Goal: Transaction & Acquisition: Purchase product/service

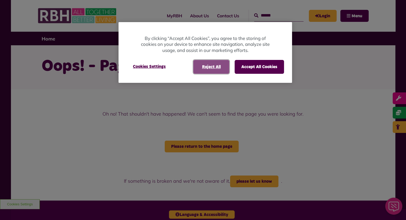
click at [213, 66] on button "Reject All" at bounding box center [211, 67] width 36 height 14
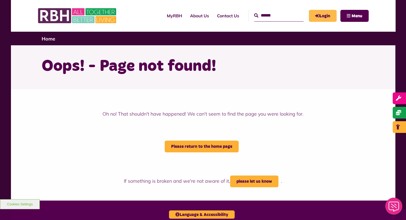
click at [322, 17] on link "Login" at bounding box center [323, 16] width 28 height 12
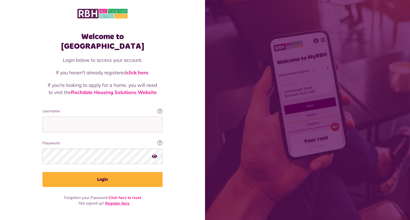
click at [119, 201] on link "Register here" at bounding box center [117, 203] width 24 height 5
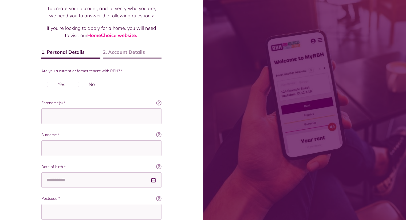
scroll to position [43, 0]
click at [54, 82] on label "Yes" at bounding box center [56, 84] width 30 height 16
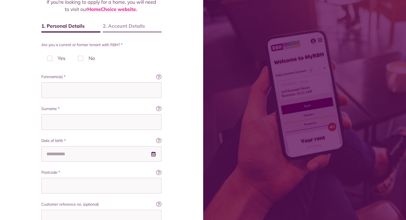
scroll to position [69, 0]
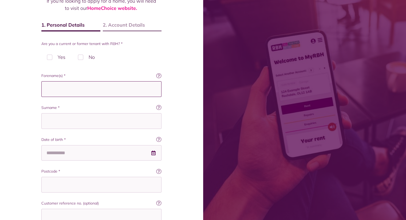
click at [56, 89] on input "Forename(s) *" at bounding box center [101, 89] width 120 height 16
type input "*****"
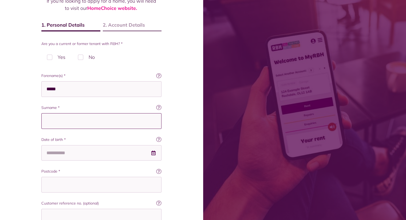
click at [55, 118] on input "Surname *" at bounding box center [101, 121] width 120 height 16
type input "*******"
click at [54, 153] on input "Date of birth *" at bounding box center [101, 153] width 120 height 16
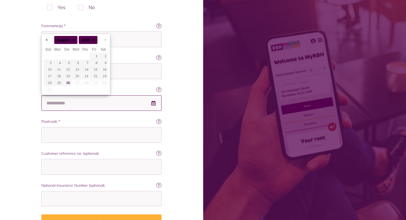
scroll to position [120, 0]
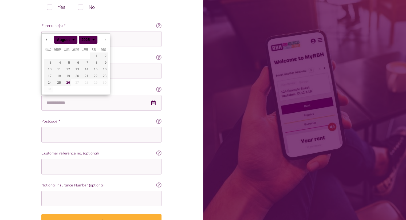
click at [20, 126] on div "Register To create your account, and to verify who you are, we need you to answ…" at bounding box center [101, 68] width 203 height 376
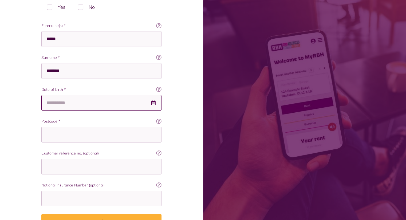
click at [54, 104] on input "Date of birth *" at bounding box center [101, 103] width 120 height 16
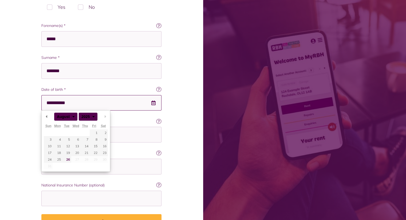
type input "**********"
click at [20, 113] on div "Register To create your account, and to verify who you are, we need you to answ…" at bounding box center [101, 68] width 203 height 376
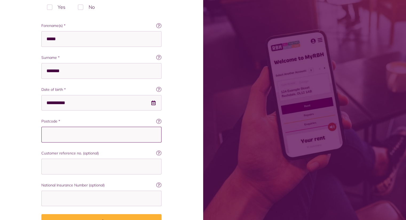
click at [77, 135] on input "Postcode *" at bounding box center [101, 135] width 120 height 16
type input "*******"
click at [62, 167] on input "Customer reference no. (optional)" at bounding box center [101, 167] width 120 height 16
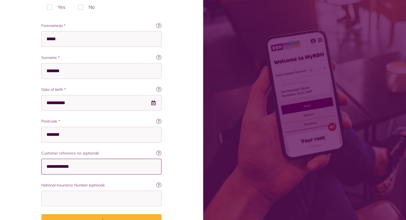
type input "**********"
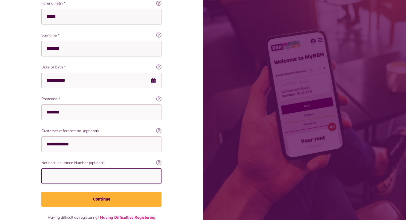
scroll to position [155, 0]
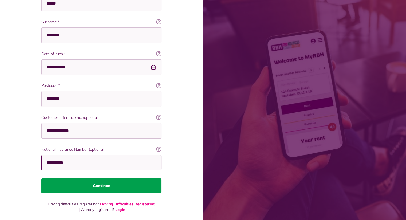
type input "*********"
click at [119, 185] on button "Continue" at bounding box center [101, 186] width 120 height 15
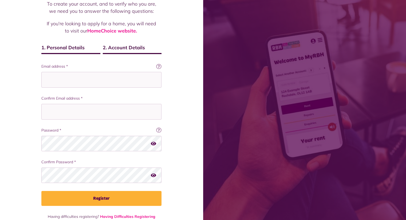
scroll to position [48, 0]
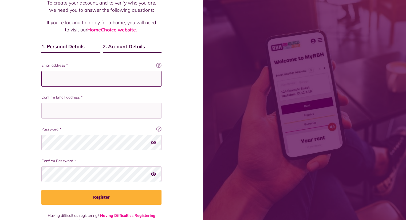
click at [112, 80] on input "Email address *" at bounding box center [101, 79] width 120 height 16
type input "**********"
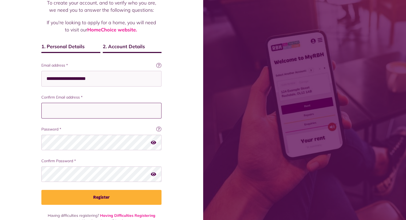
type input "**********"
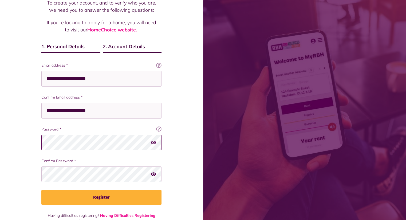
scroll to position [60, 0]
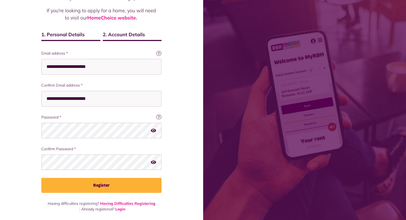
click at [154, 162] on icon "button" at bounding box center [153, 162] width 5 height 5
click at [154, 162] on icon "button" at bounding box center [154, 162] width 6 height 5
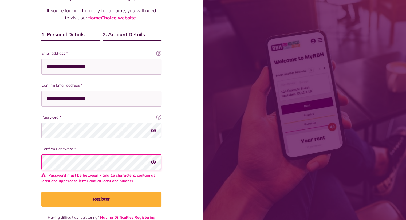
click at [151, 160] on icon "button" at bounding box center [153, 162] width 5 height 5
click at [151, 160] on icon "button" at bounding box center [154, 162] width 6 height 5
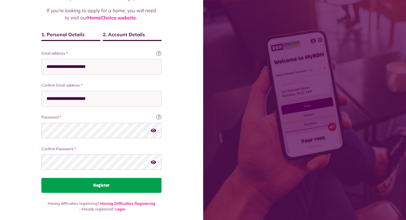
click at [115, 187] on button "Register" at bounding box center [101, 185] width 120 height 15
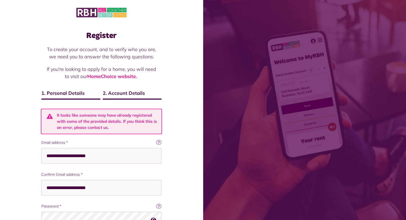
scroll to position [90, 0]
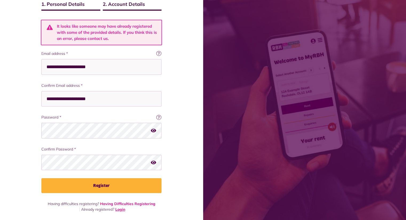
click at [118, 212] on link "Login" at bounding box center [120, 209] width 10 height 5
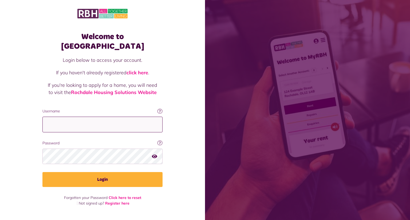
click at [97, 117] on input "Username" at bounding box center [102, 125] width 120 height 16
click at [129, 196] on link "Click here to reset" at bounding box center [125, 198] width 33 height 5
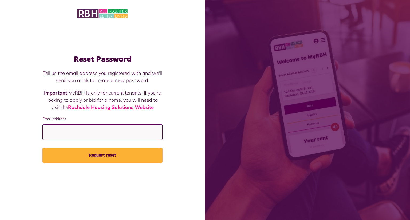
click at [113, 133] on input "Email address" at bounding box center [102, 133] width 120 height 16
type input "**********"
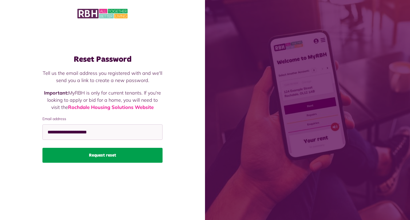
click at [121, 156] on button "Request reset" at bounding box center [102, 155] width 120 height 15
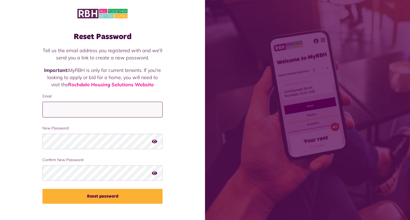
click at [100, 109] on input "Email" at bounding box center [102, 110] width 120 height 16
type input "**********"
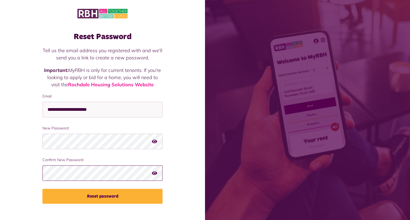
click at [42, 189] on button "Reset password" at bounding box center [102, 196] width 120 height 15
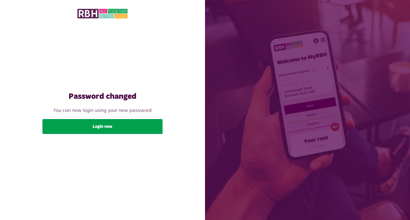
click at [123, 127] on link "Login now" at bounding box center [102, 126] width 120 height 15
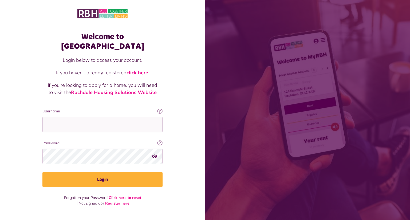
click at [158, 109] on icon at bounding box center [159, 111] width 5 height 5
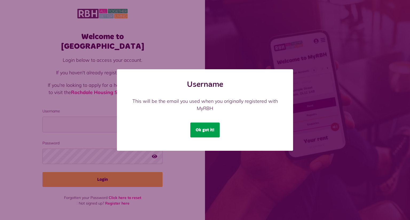
click at [207, 128] on button "Ok got it!" at bounding box center [204, 130] width 29 height 15
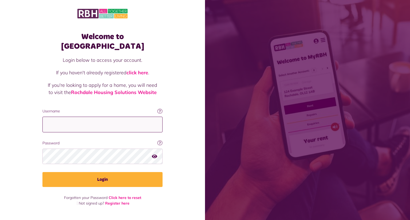
click at [89, 117] on input "Username" at bounding box center [102, 125] width 120 height 16
type input "**********"
click at [42, 172] on button "Login" at bounding box center [102, 179] width 120 height 15
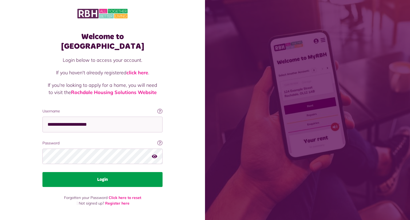
click at [107, 172] on button "Login" at bounding box center [102, 179] width 120 height 15
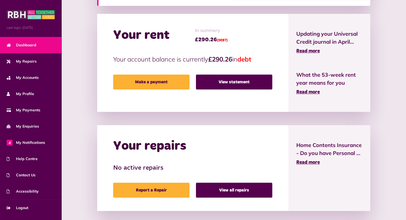
scroll to position [120, 0]
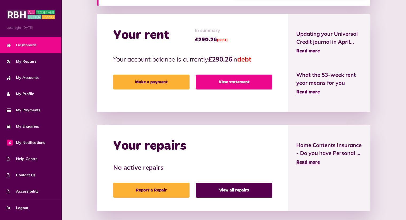
click at [226, 86] on link "View statement" at bounding box center [234, 82] width 76 height 15
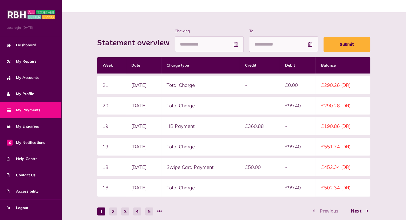
scroll to position [50, 0]
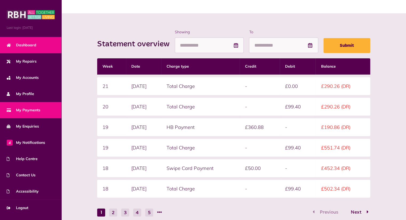
click at [31, 49] on link "Dashboard" at bounding box center [30, 45] width 61 height 16
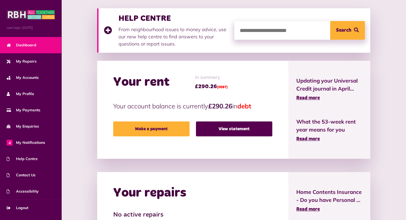
scroll to position [76, 0]
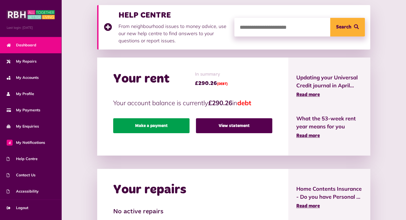
click at [152, 125] on link "Make a payment" at bounding box center [151, 126] width 76 height 15
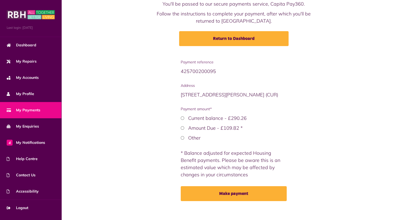
scroll to position [48, 0]
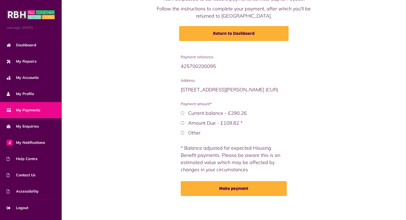
click at [192, 124] on label "Amount Due - £109.82 *" at bounding box center [215, 123] width 54 height 6
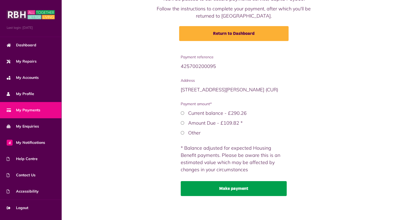
click at [236, 188] on button "Make payment" at bounding box center [234, 189] width 106 height 15
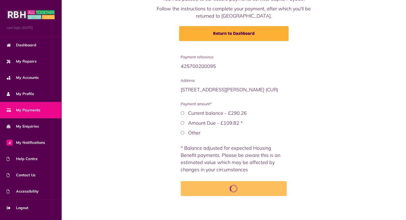
click at [265, 171] on div "* Balance adjusted for expected Housing Benefit payments. Please be aware this …" at bounding box center [234, 159] width 106 height 29
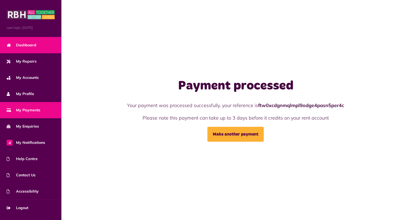
click at [29, 48] on link "Dashboard" at bounding box center [30, 45] width 61 height 16
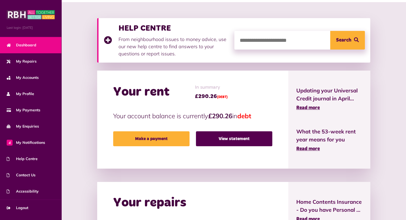
scroll to position [63, 0]
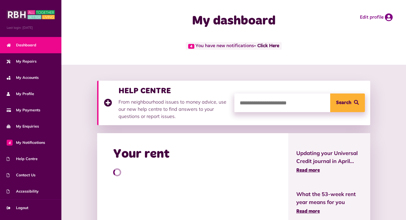
scroll to position [63, 0]
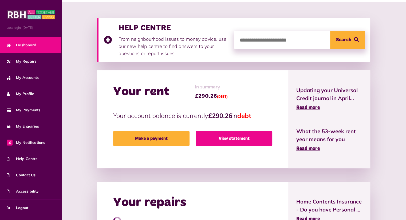
click at [237, 144] on link "View statement" at bounding box center [234, 138] width 76 height 15
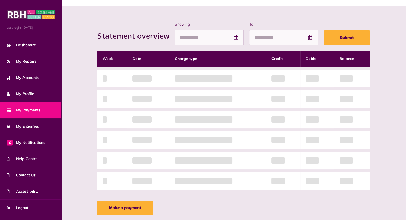
scroll to position [59, 0]
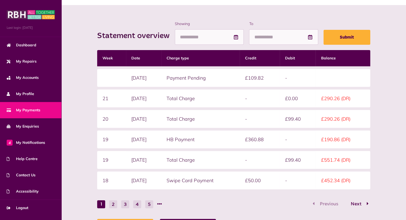
click at [90, 127] on div "Statement overview Showing To Submit Week Date Charge type Credit Debit Balance…" at bounding box center [234, 129] width 334 height 216
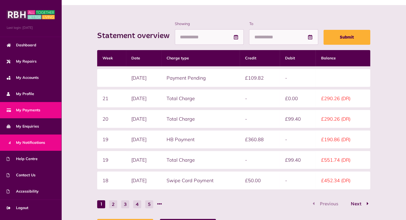
click at [43, 145] on span "4 My Notifications" at bounding box center [26, 143] width 38 height 6
click at [46, 143] on link "4 My Notifications" at bounding box center [30, 143] width 61 height 16
click at [38, 143] on span "4 My Notifications" at bounding box center [26, 143] width 38 height 6
click at [17, 145] on span "4 My Notifications" at bounding box center [26, 143] width 38 height 6
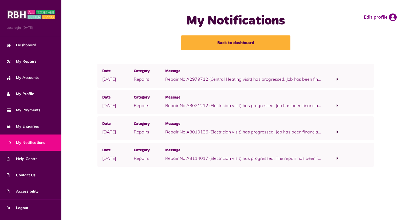
click at [338, 79] on span at bounding box center [338, 79] width 2 height 5
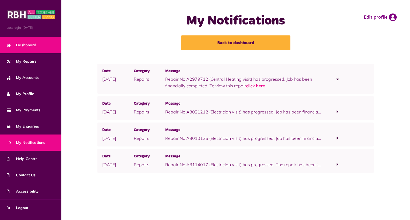
click at [35, 46] on span "Dashboard" at bounding box center [22, 45] width 30 height 6
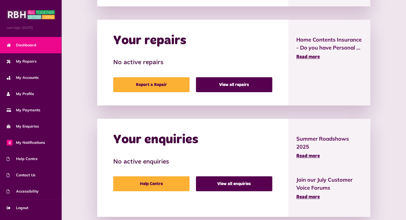
scroll to position [236, 0]
